Goal: Task Accomplishment & Management: Complete application form

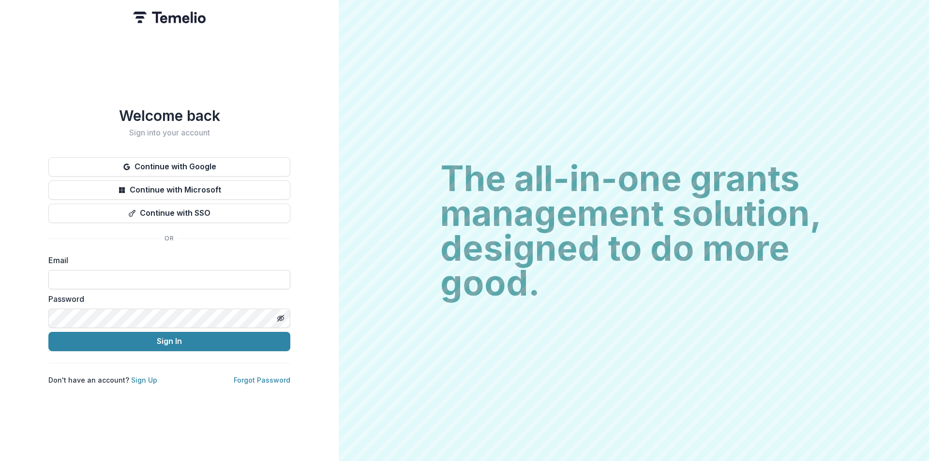
click at [97, 273] on input at bounding box center [169, 279] width 242 height 19
click at [105, 279] on input at bounding box center [169, 279] width 242 height 19
type input "**********"
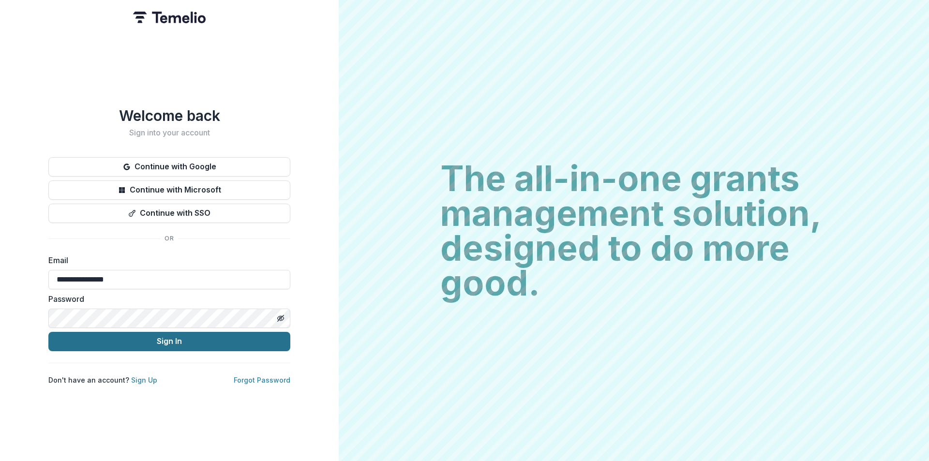
click at [142, 339] on button "Sign In" at bounding box center [169, 341] width 242 height 19
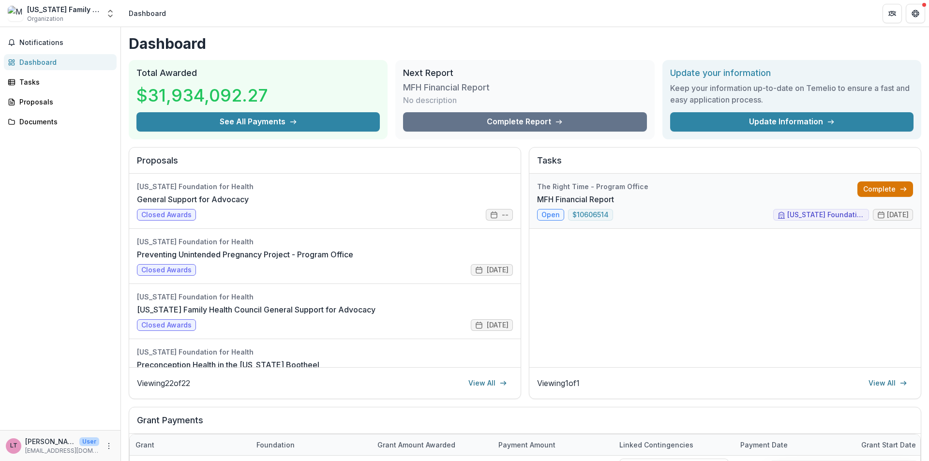
click at [878, 187] on link "Complete" at bounding box center [885, 188] width 56 height 15
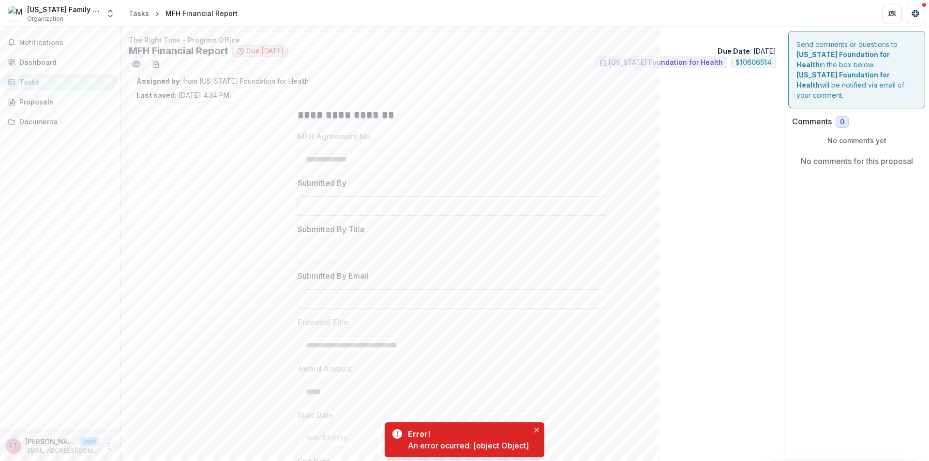
click at [340, 207] on input "Submitted By" at bounding box center [452, 205] width 310 height 19
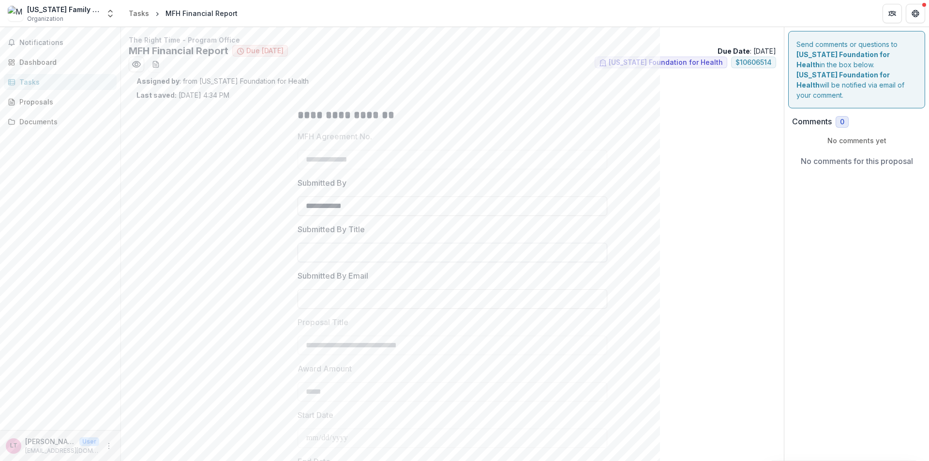
type input "**********"
click at [344, 251] on input "Submitted By Title" at bounding box center [452, 252] width 310 height 19
type input "**********"
click at [352, 299] on input "Submitted By Email" at bounding box center [452, 298] width 310 height 19
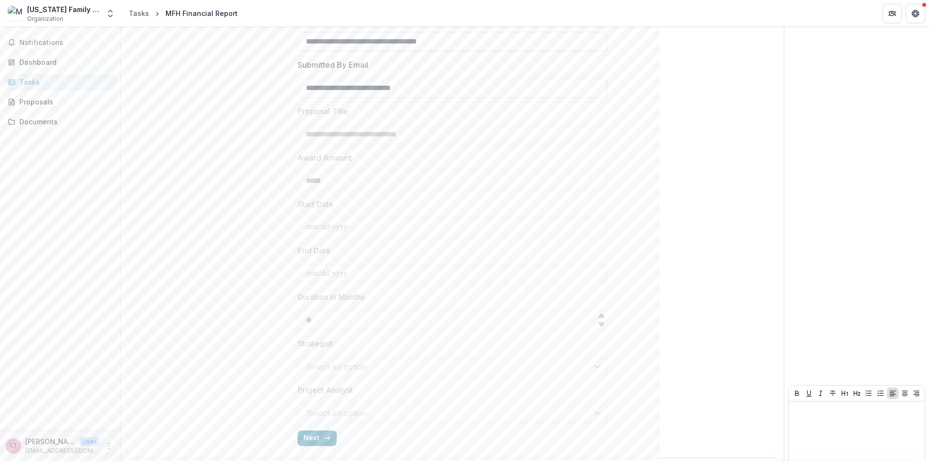
scroll to position [239, 0]
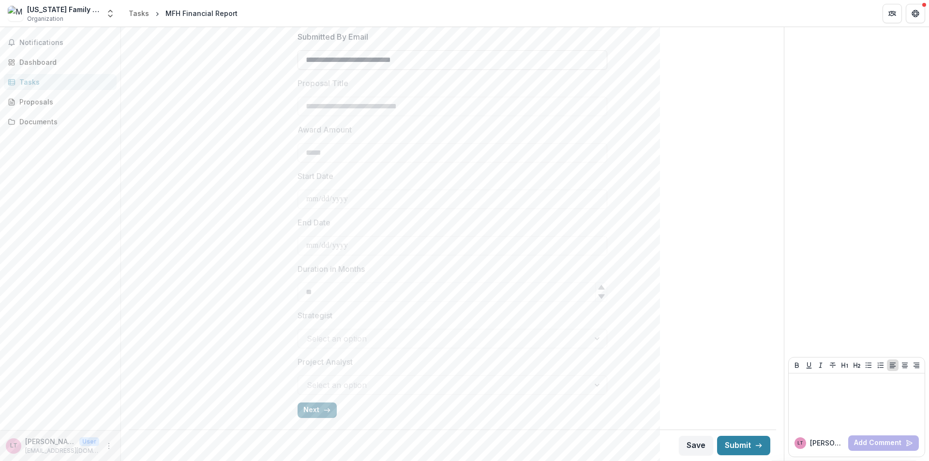
type input "**********"
click at [313, 408] on button "Next" at bounding box center [316, 409] width 39 height 15
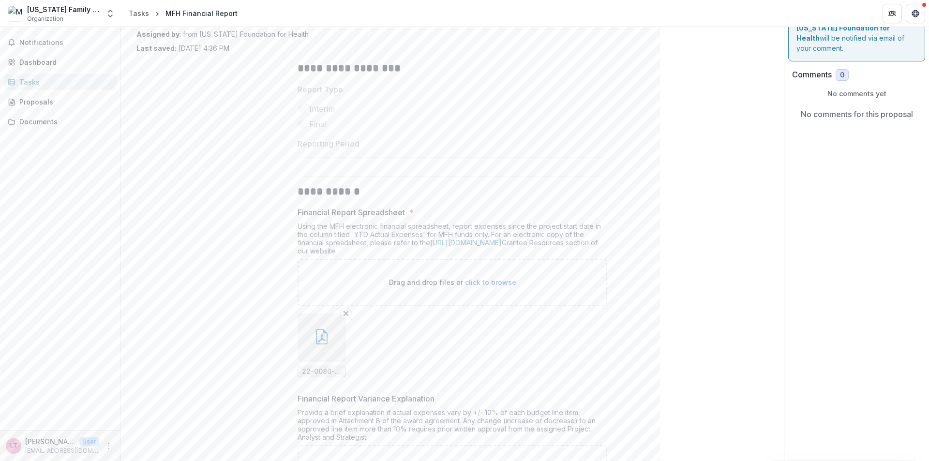
scroll to position [0, 0]
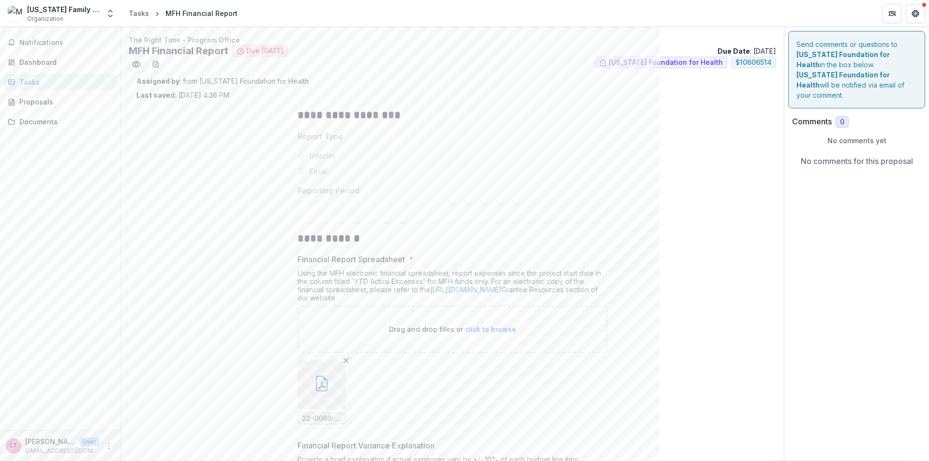
click at [323, 391] on icon "button" at bounding box center [322, 383] width 12 height 15
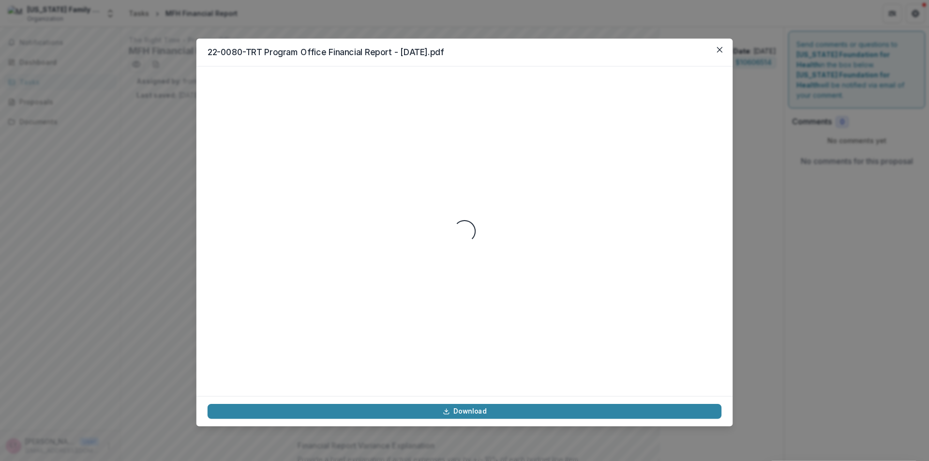
click at [323, 391] on div "Loading..." at bounding box center [464, 230] width 536 height 329
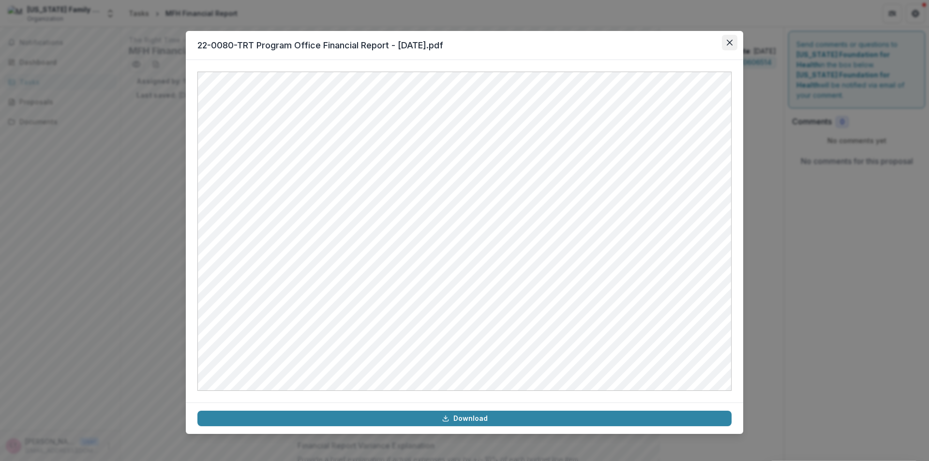
click at [731, 40] on icon "Close" at bounding box center [729, 43] width 6 height 6
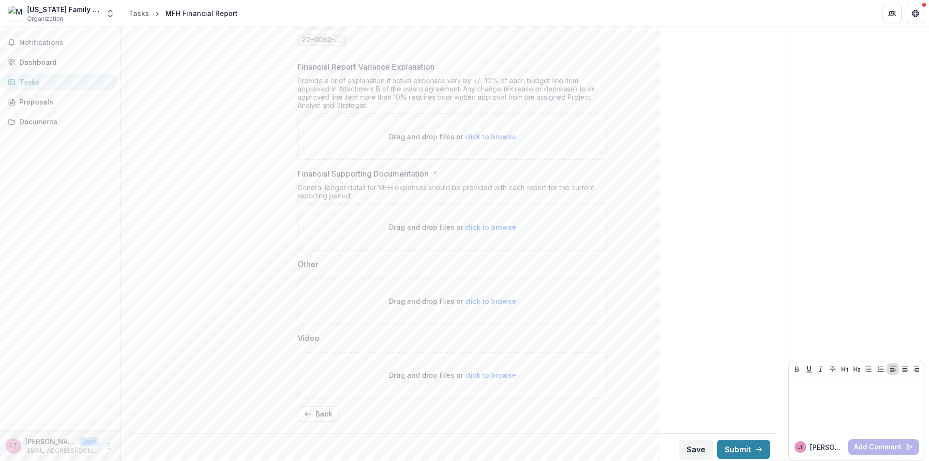
scroll to position [383, 0]
click at [734, 443] on button "Submit" at bounding box center [743, 445] width 53 height 19
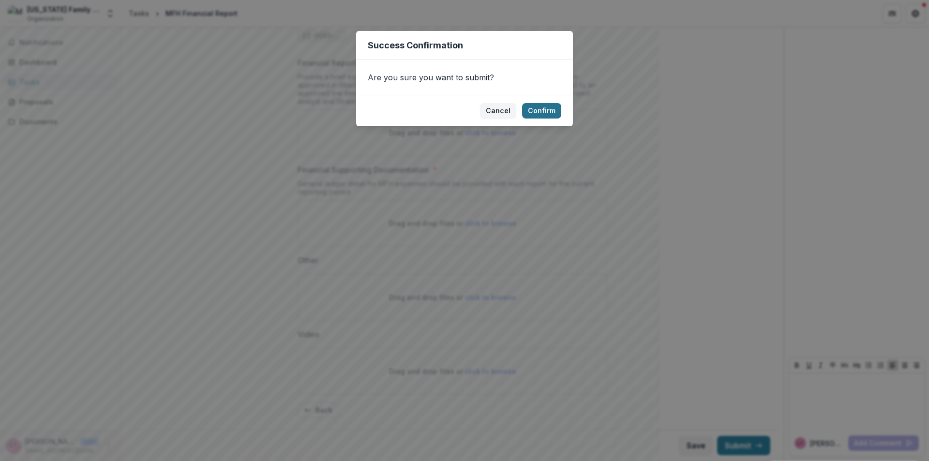
click at [544, 112] on button "Confirm" at bounding box center [541, 110] width 39 height 15
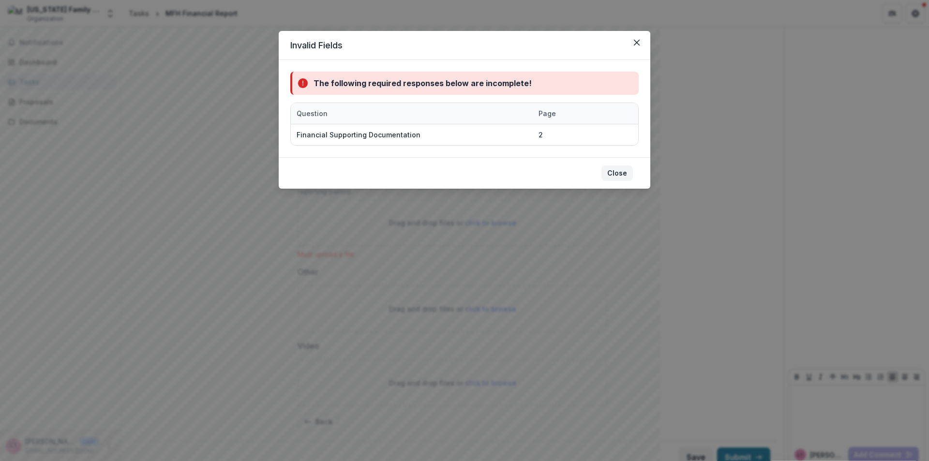
click at [616, 171] on button "Close" at bounding box center [616, 172] width 31 height 15
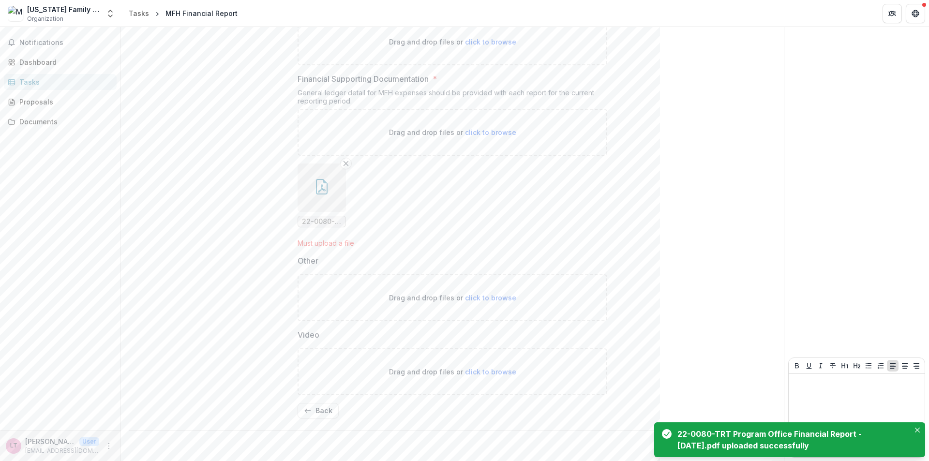
scroll to position [474, 0]
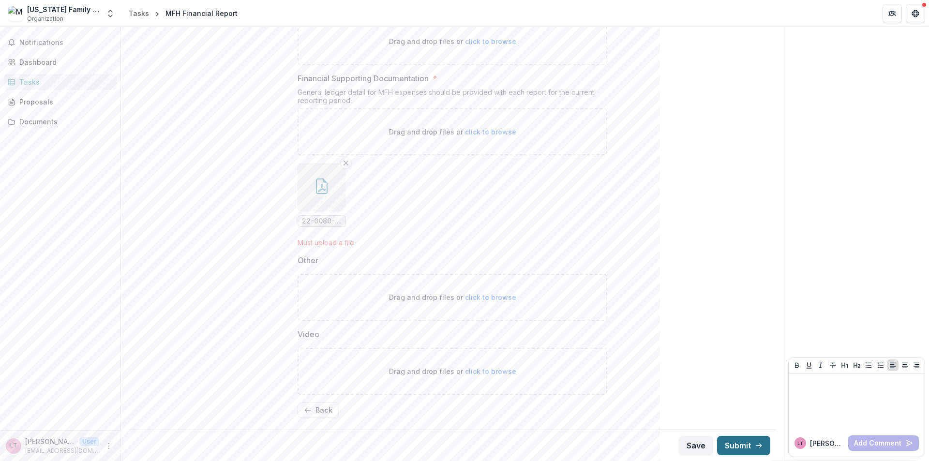
click at [733, 442] on button "Submit" at bounding box center [743, 445] width 53 height 19
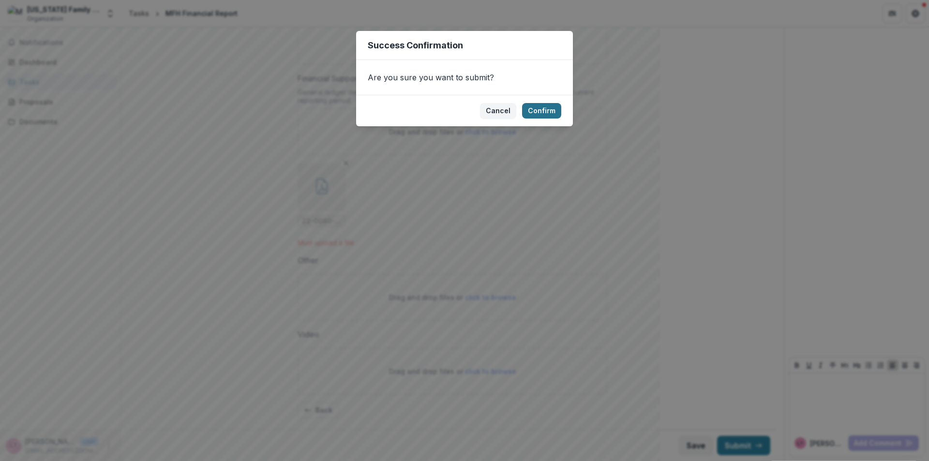
click at [541, 112] on button "Confirm" at bounding box center [541, 110] width 39 height 15
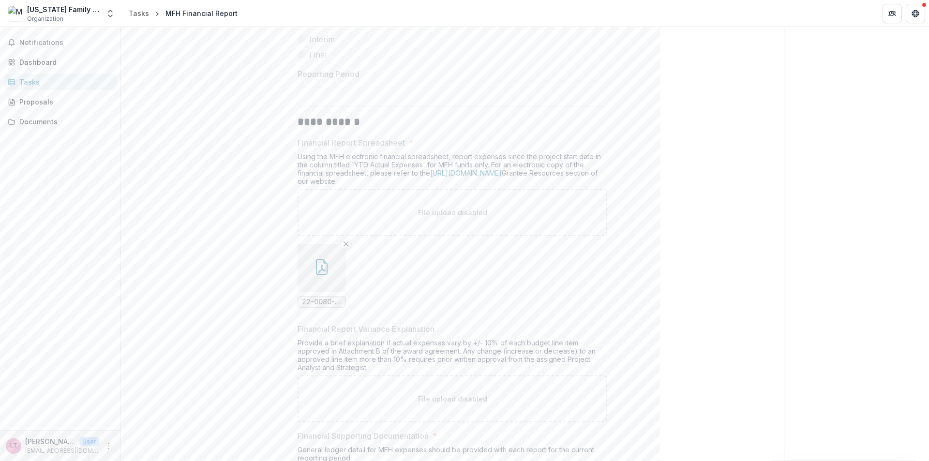
scroll to position [0, 0]
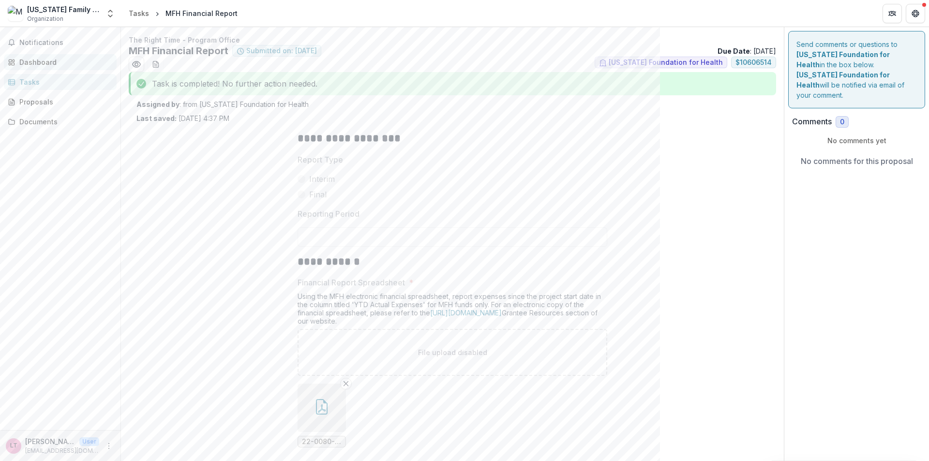
click at [30, 64] on div "Dashboard" at bounding box center [63, 62] width 89 height 10
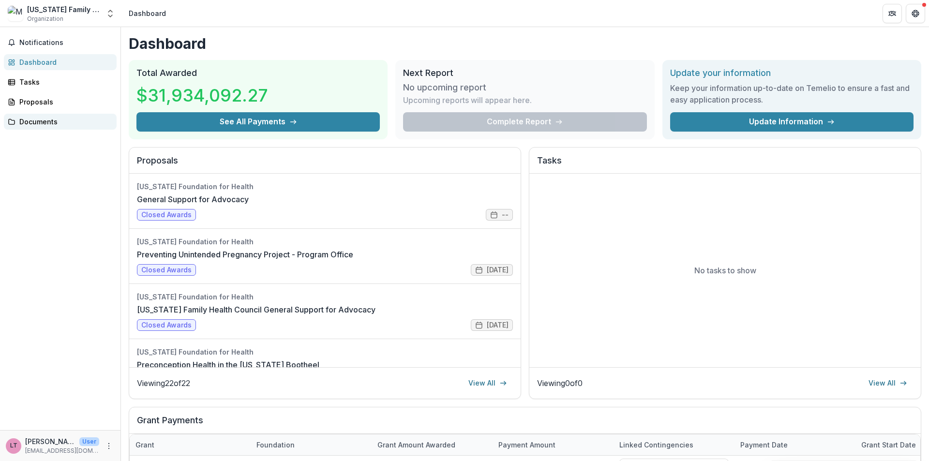
click at [33, 126] on div "Documents" at bounding box center [63, 122] width 89 height 10
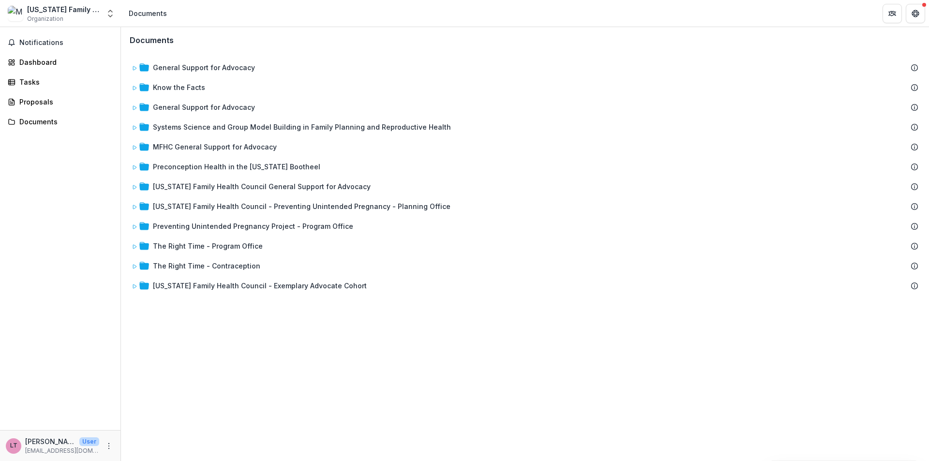
click at [103, 443] on div "LT [PERSON_NAME] User [EMAIL_ADDRESS][DOMAIN_NAME]" at bounding box center [60, 445] width 109 height 19
click at [108, 444] on icon "More" at bounding box center [109, 446] width 8 height 8
click at [154, 441] on button "Logout" at bounding box center [172, 441] width 103 height 16
